Goal: Information Seeking & Learning: Learn about a topic

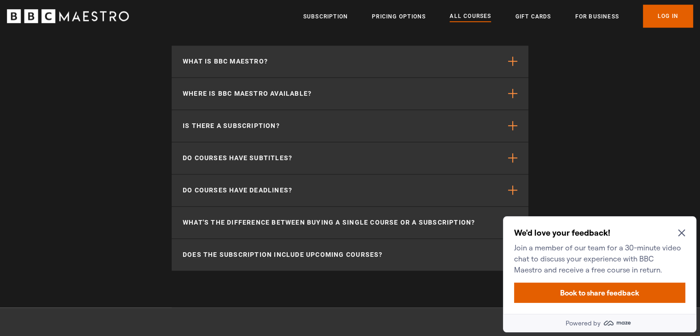
scroll to position [4196, 0]
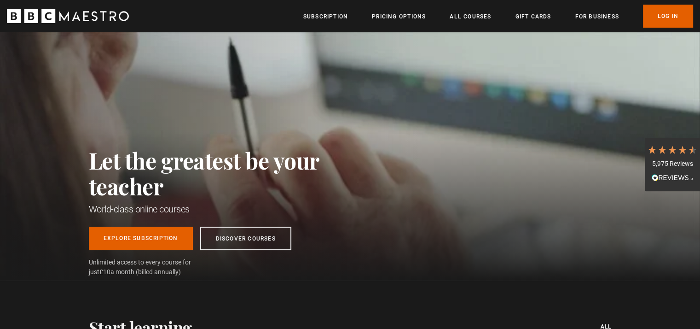
click at [473, 17] on link "All Courses" at bounding box center [470, 16] width 41 height 9
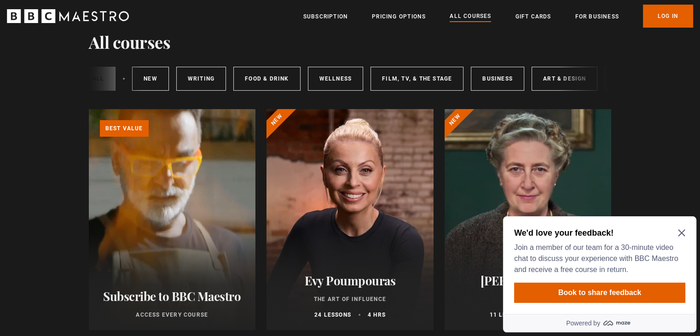
scroll to position [0, 7]
click at [333, 80] on link "Wellness" at bounding box center [337, 79] width 56 height 24
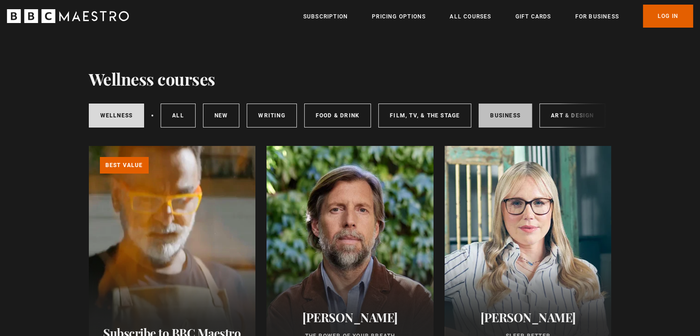
click at [495, 112] on link "Business" at bounding box center [505, 116] width 53 height 24
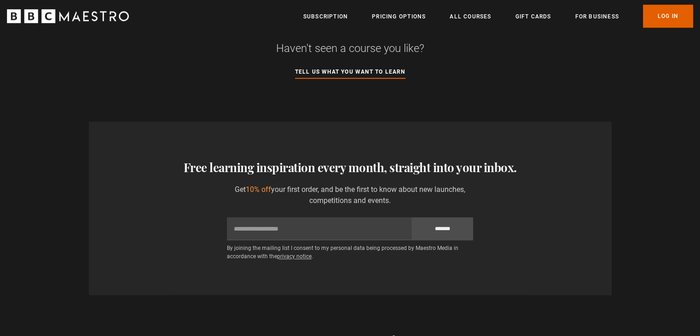
scroll to position [828, 0]
